Goal: Task Accomplishment & Management: Use online tool/utility

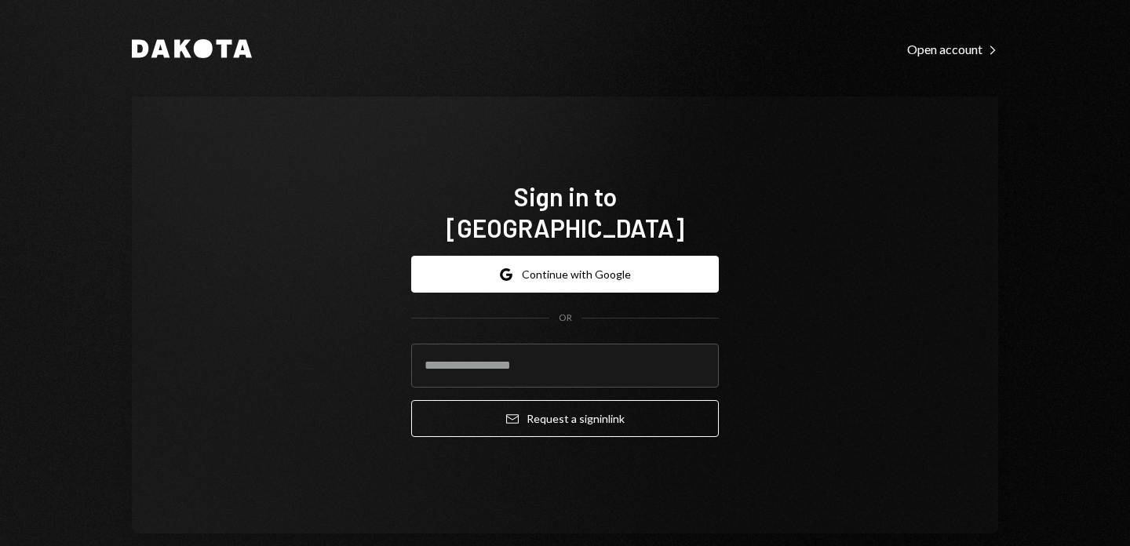
click at [532, 344] on input "email" at bounding box center [565, 366] width 308 height 44
type input "**********"
click at [548, 383] on form "**********" at bounding box center [565, 346] width 308 height 181
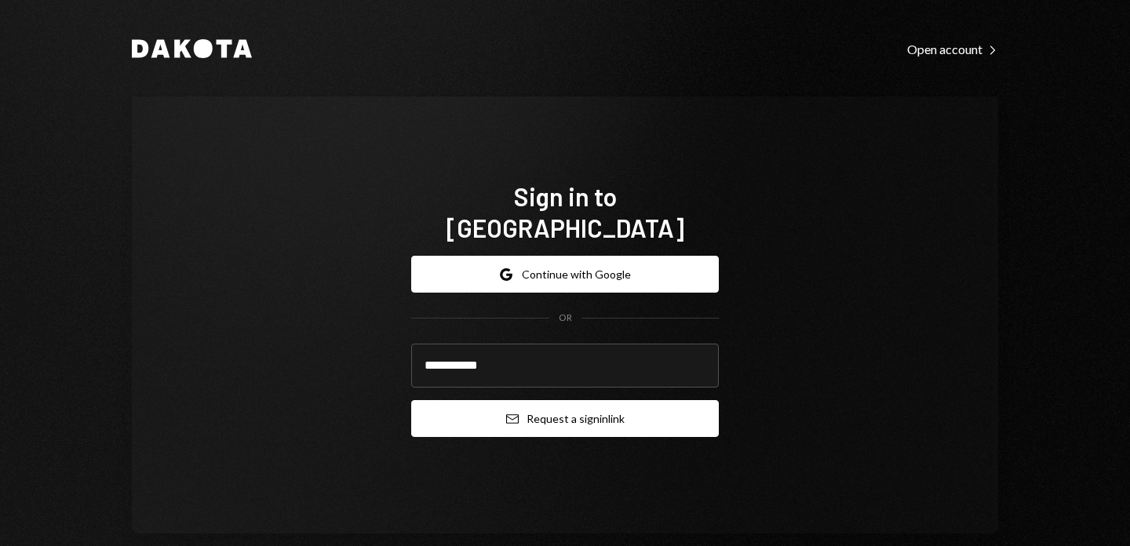
click at [548, 400] on button "Email Request a sign in link" at bounding box center [565, 418] width 308 height 37
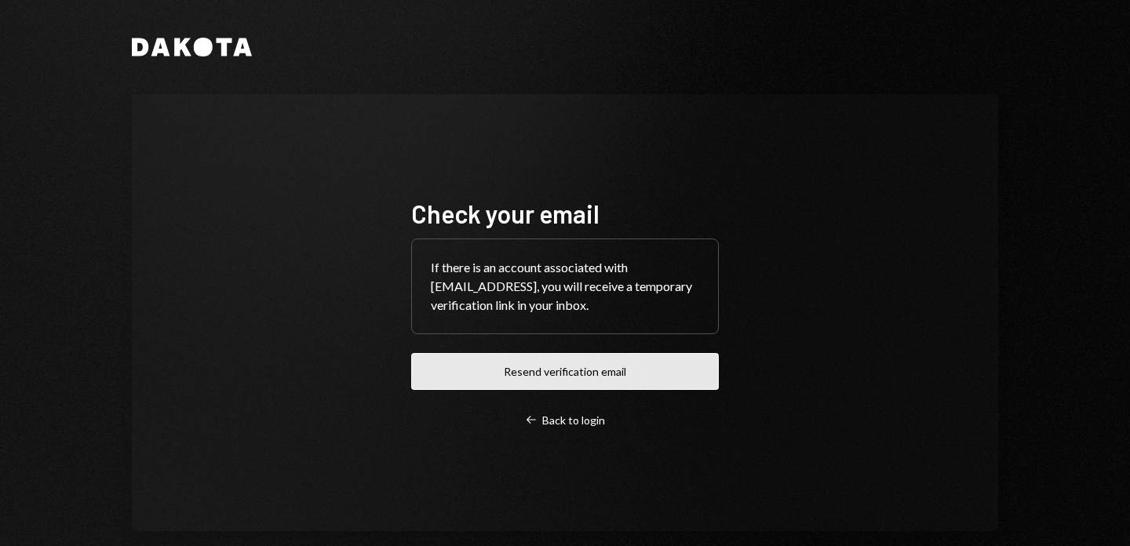
click at [659, 380] on button "Resend verification email" at bounding box center [565, 371] width 308 height 37
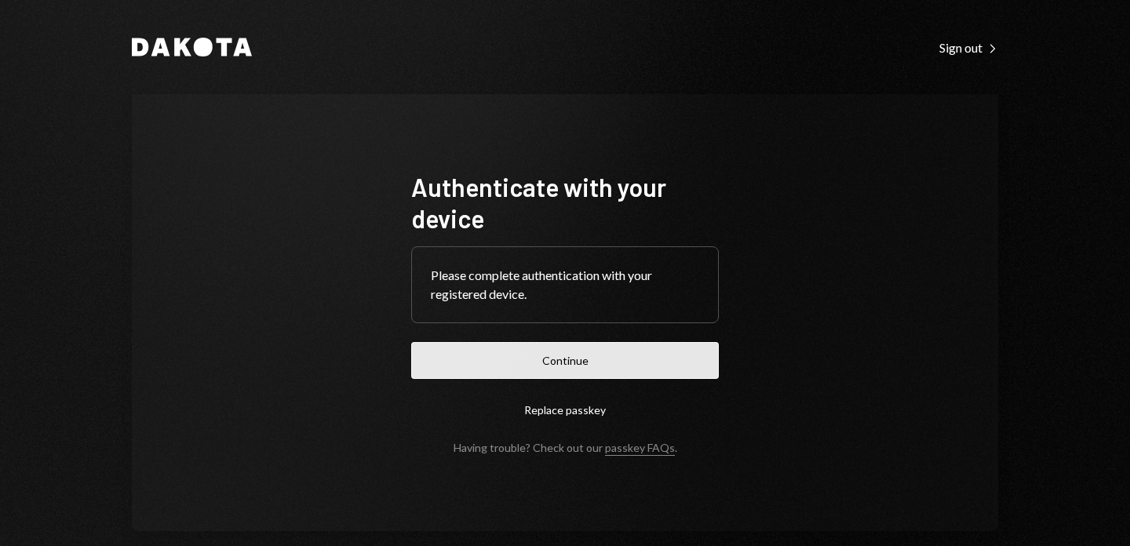
click at [635, 342] on button "Continue" at bounding box center [565, 360] width 308 height 37
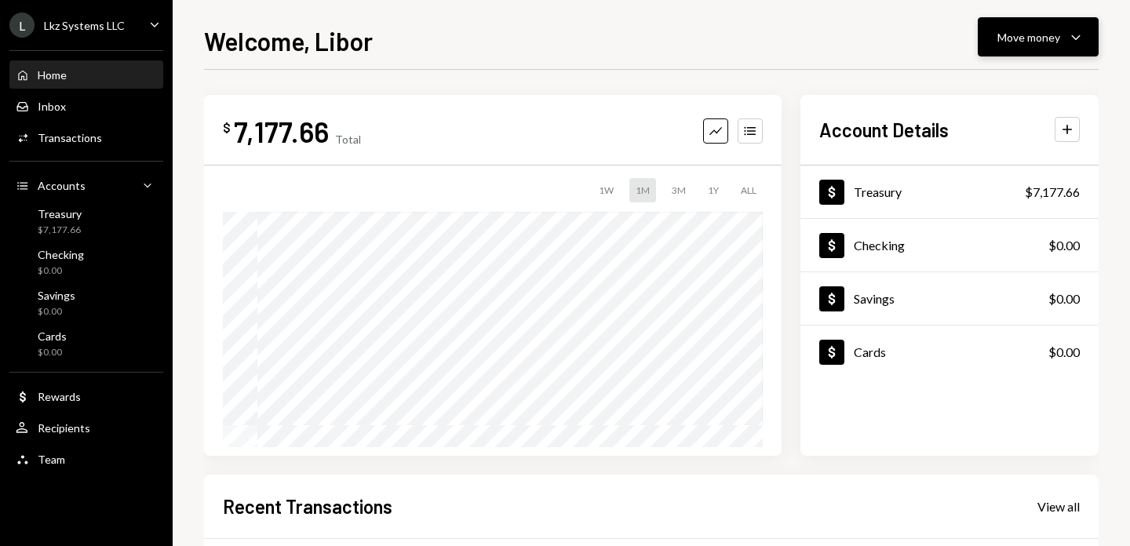
click at [1019, 48] on button "Move money Caret Down" at bounding box center [1038, 36] width 121 height 39
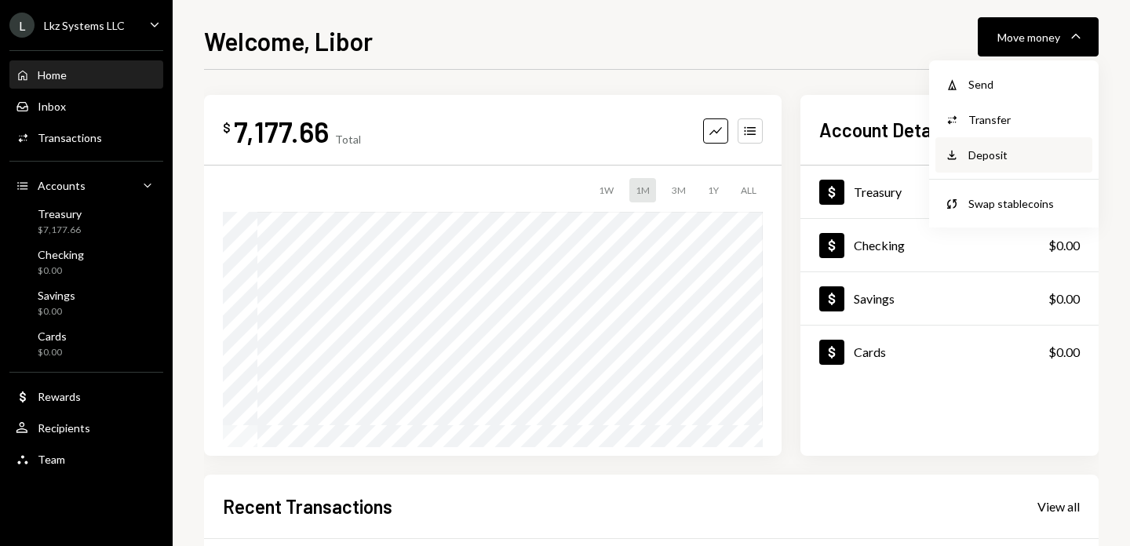
click at [994, 152] on div "Deposit" at bounding box center [1025, 155] width 115 height 16
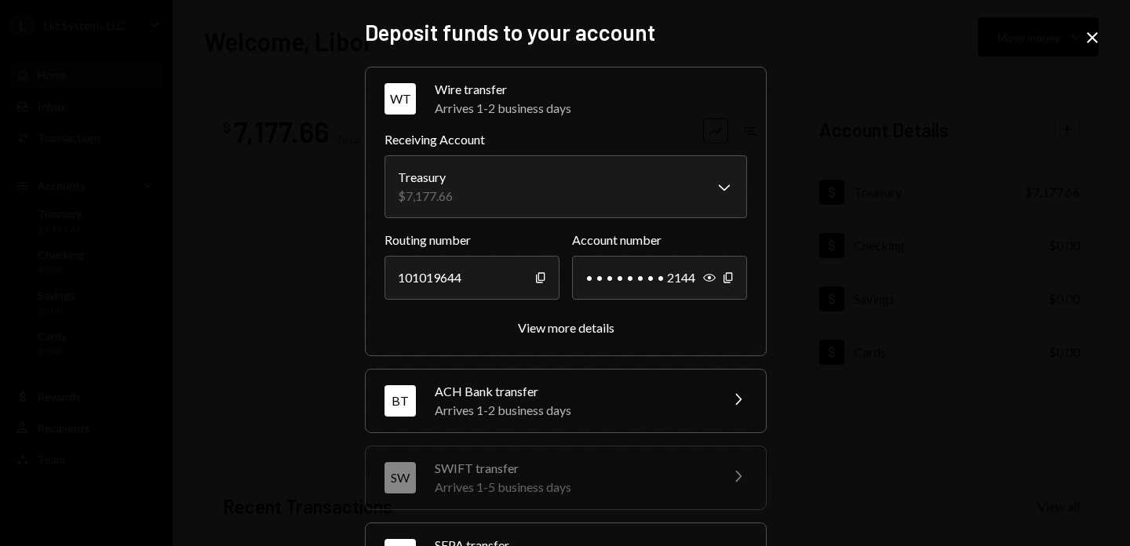
click at [1088, 25] on div "**********" at bounding box center [565, 273] width 1130 height 546
click at [1088, 31] on icon "Close" at bounding box center [1092, 37] width 19 height 19
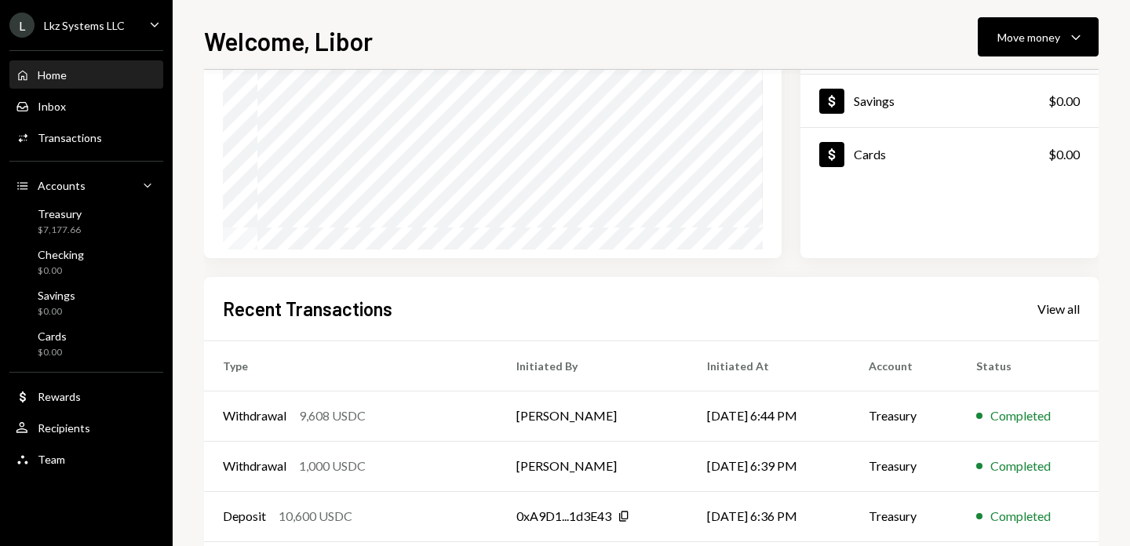
scroll to position [318, 0]
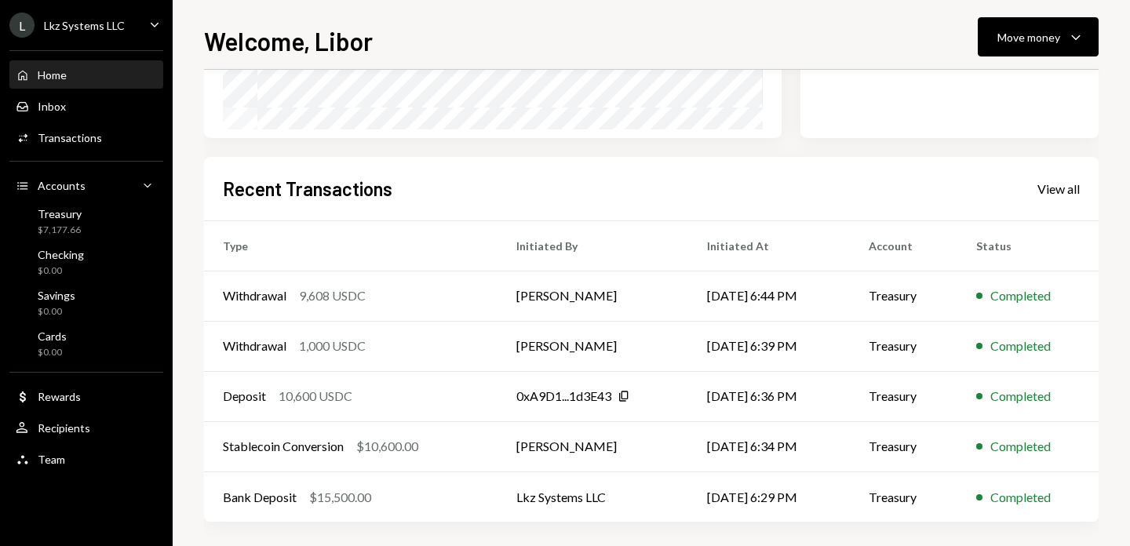
click at [1069, 16] on div "Welcome, Libor Move money Caret Down $ 7,177.66 Total Graph Accounts 1W 1M 3M 1…" at bounding box center [651, 273] width 957 height 546
click at [1066, 31] on icon "Caret Down" at bounding box center [1075, 36] width 19 height 19
click at [1017, 145] on div "Deposit Deposit" at bounding box center [1013, 154] width 157 height 35
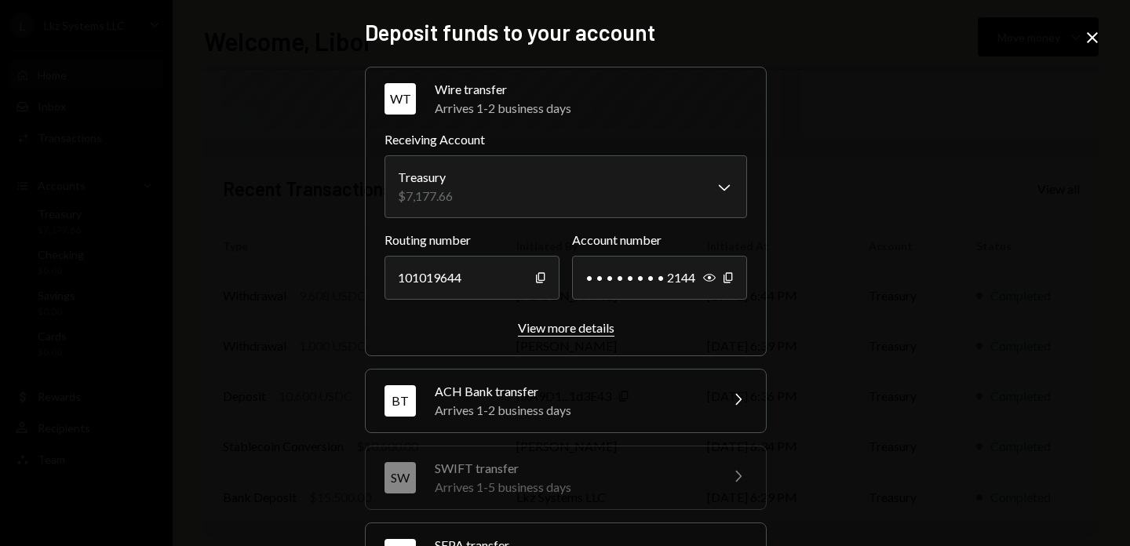
click at [602, 331] on div "View more details" at bounding box center [566, 327] width 97 height 15
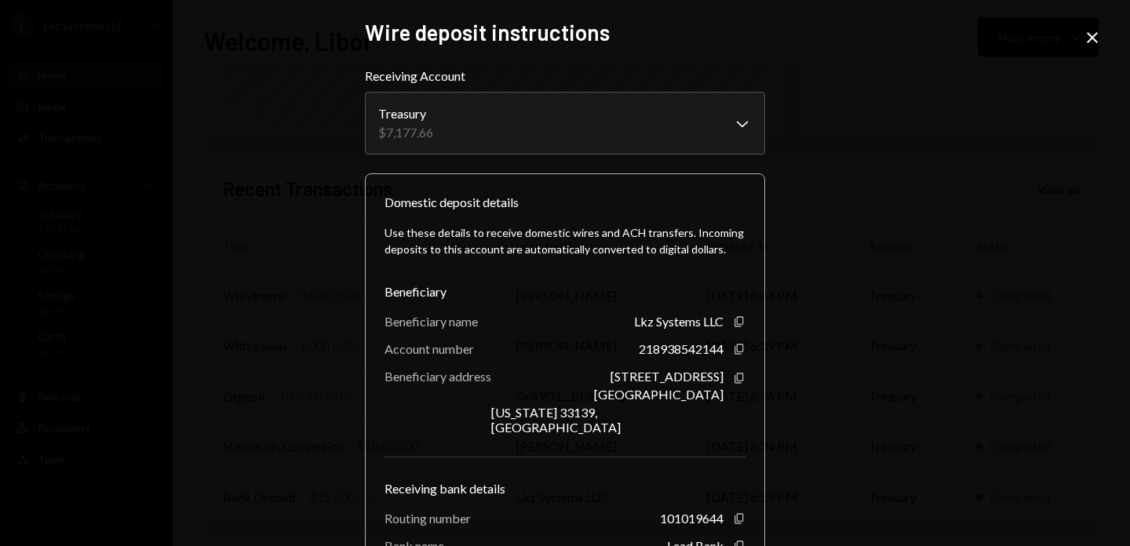
scroll to position [99, 0]
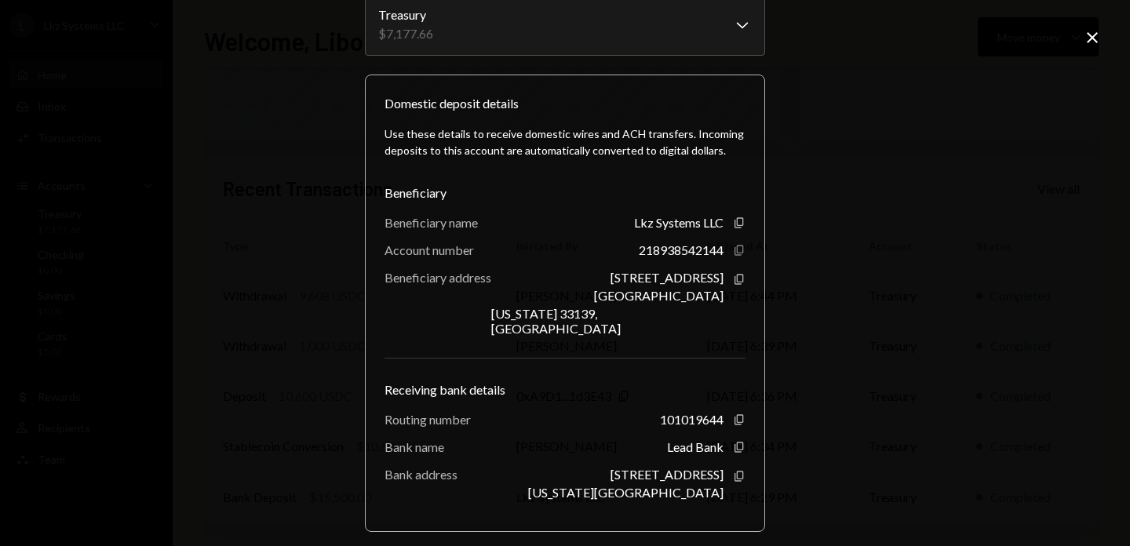
click at [733, 249] on icon "Copy" at bounding box center [739, 250] width 13 height 13
click at [734, 414] on icon "button" at bounding box center [738, 419] width 9 height 10
